Goal: Transaction & Acquisition: Purchase product/service

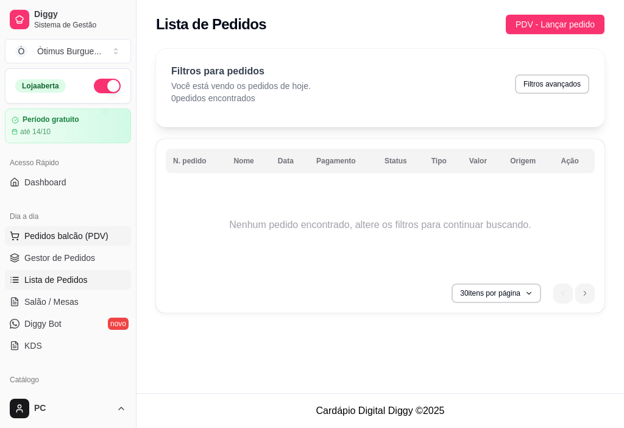
click at [72, 239] on span "Pedidos balcão (PDV)" at bounding box center [66, 236] width 84 height 12
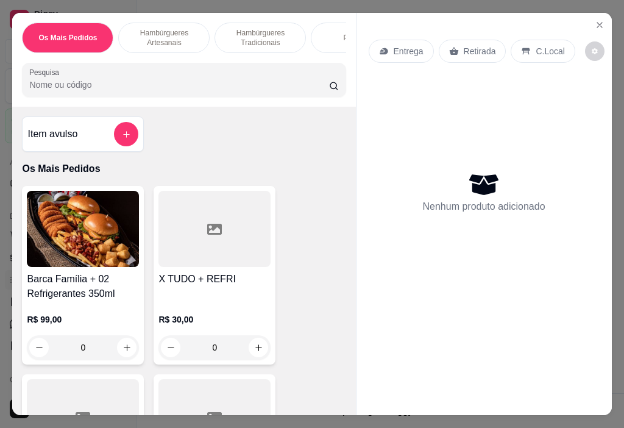
drag, startPoint x: 261, startPoint y: 36, endPoint x: 235, endPoint y: 169, distance: 136.2
click at [263, 37] on p "Hambúrgueres Tradicionais" at bounding box center [260, 38] width 71 height 20
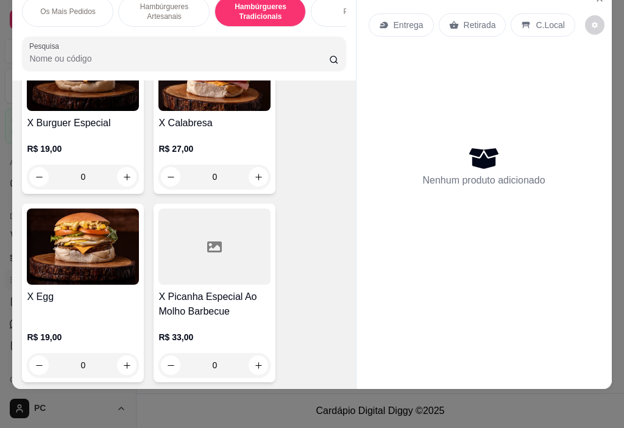
scroll to position [1776, 0]
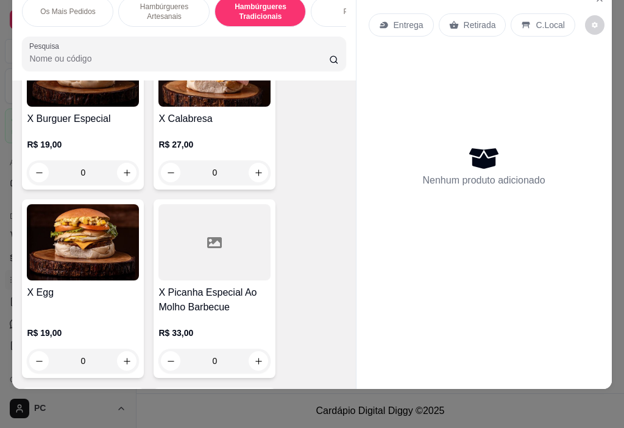
click at [121, 363] on div "0" at bounding box center [83, 361] width 112 height 24
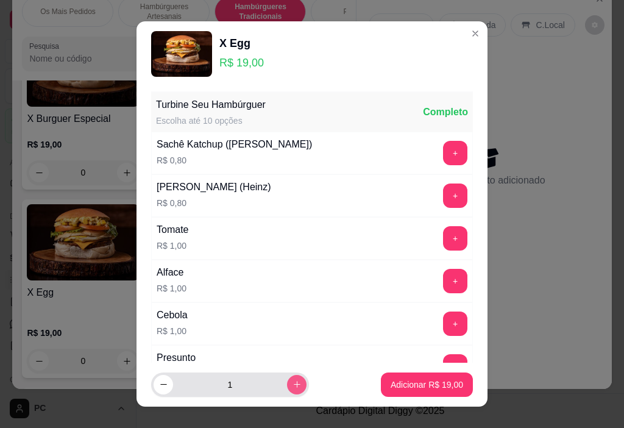
click at [288, 382] on button "increase-product-quantity" at bounding box center [297, 385] width 20 height 20
type input "2"
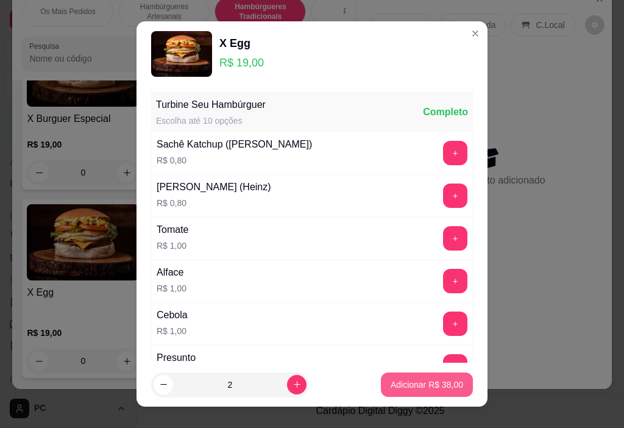
click at [439, 385] on p "Adicionar R$ 38,00" at bounding box center [427, 385] width 73 height 12
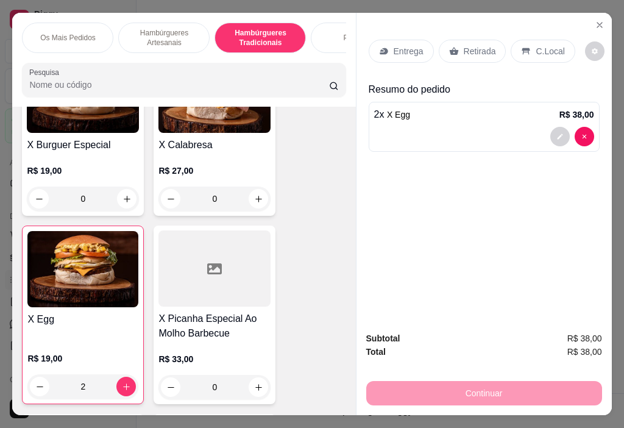
scroll to position [0, 24]
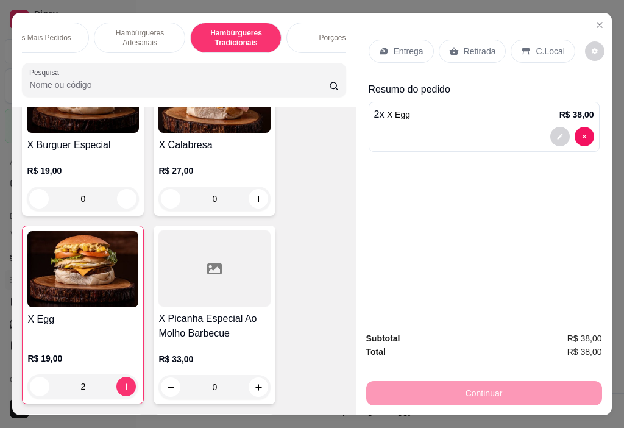
click at [332, 58] on div "Os Mais Pedidos Hambúrgueres Artesanais Hambúrgueres Tradicionais Porções Açaí …" at bounding box center [183, 60] width 343 height 94
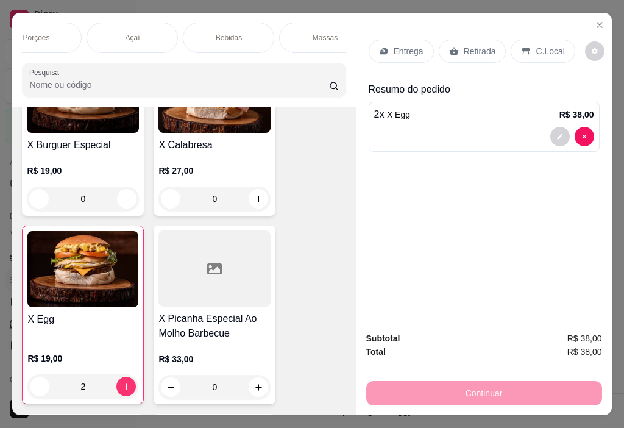
scroll to position [0, 341]
click at [297, 41] on div "Massas" at bounding box center [303, 38] width 91 height 30
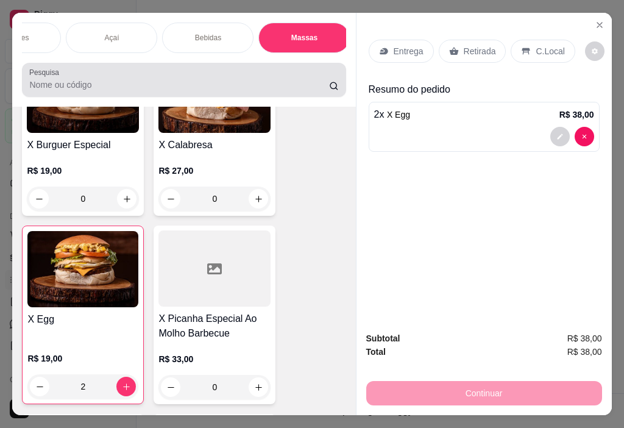
scroll to position [30, 0]
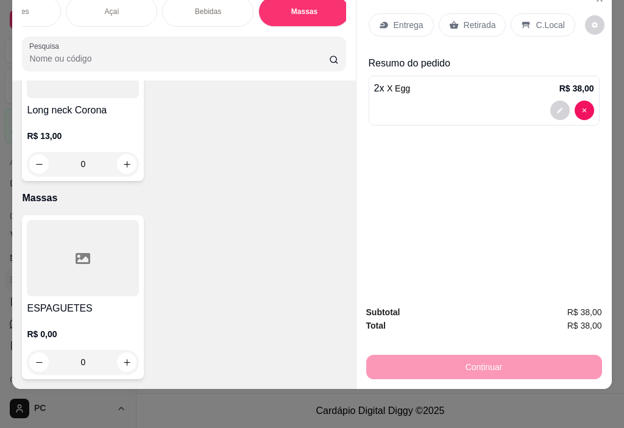
click at [62, 251] on div at bounding box center [83, 258] width 112 height 76
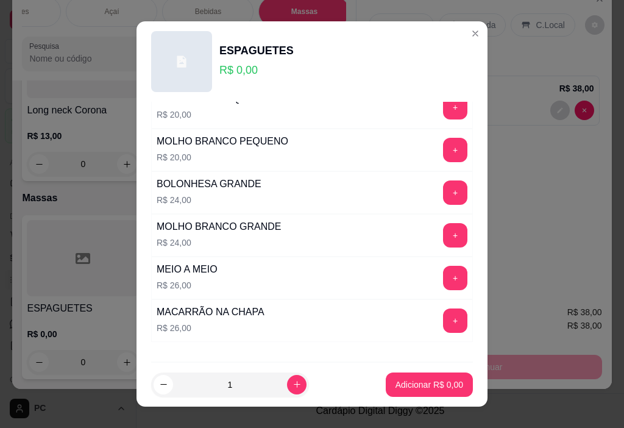
scroll to position [122, 0]
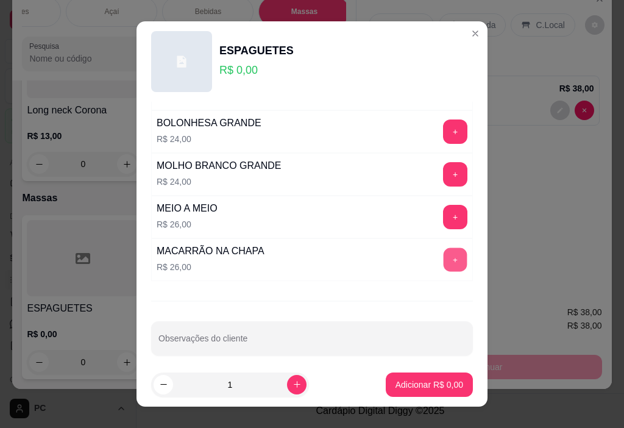
click at [444, 256] on button "+" at bounding box center [456, 260] width 24 height 24
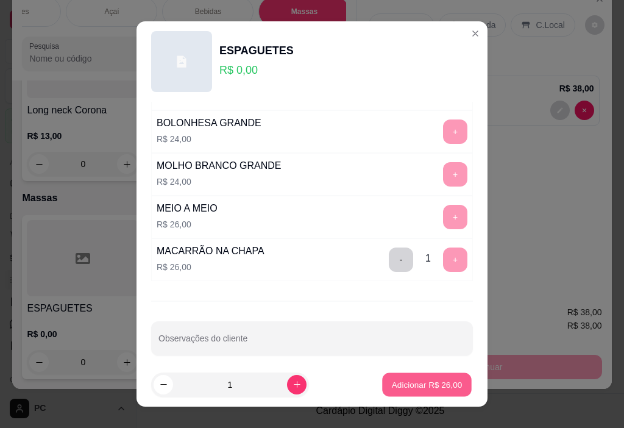
click at [410, 383] on p "Adicionar R$ 26,00" at bounding box center [427, 385] width 71 height 12
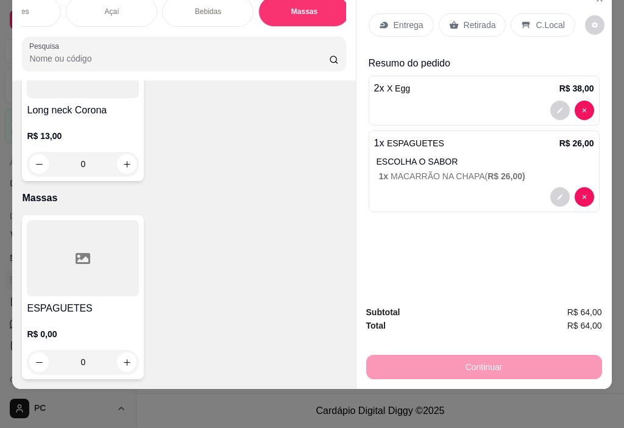
click at [394, 19] on p "Entrega" at bounding box center [409, 25] width 30 height 12
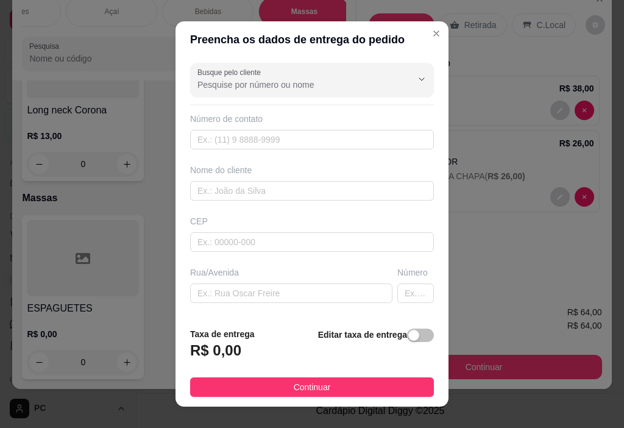
click at [255, 126] on div "Número de contato" at bounding box center [312, 131] width 244 height 37
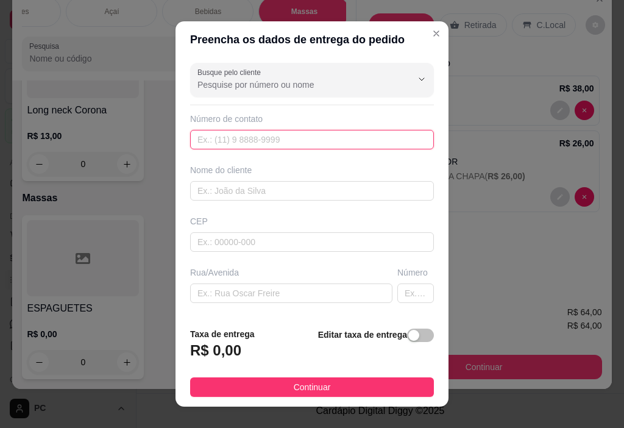
click at [255, 140] on input "text" at bounding box center [312, 140] width 244 height 20
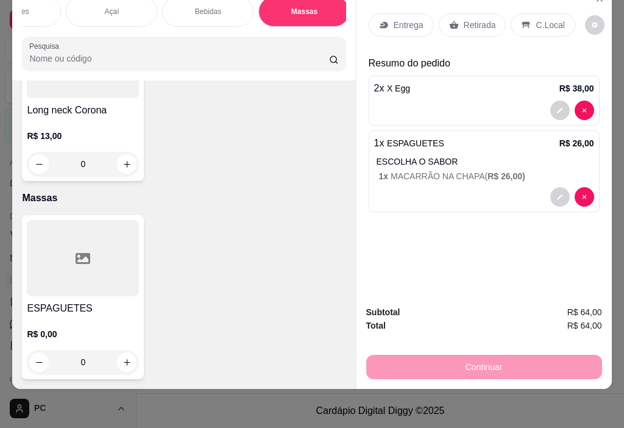
click at [425, 33] on div "Entrega Retirada C.Local" at bounding box center [484, 25] width 231 height 43
type input "0"
